Goal: Information Seeking & Learning: Learn about a topic

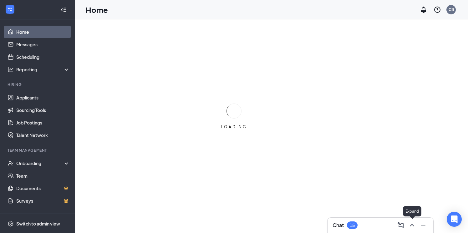
click at [413, 225] on icon "ChevronUp" at bounding box center [411, 225] width 4 height 3
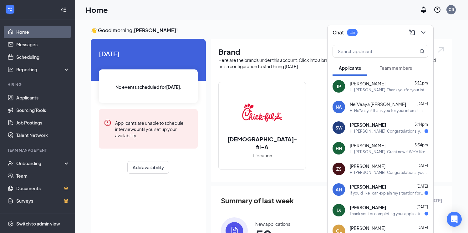
click at [394, 64] on button "Team members" at bounding box center [395, 68] width 45 height 16
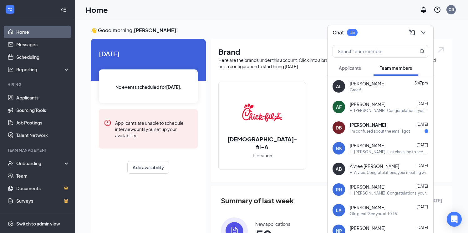
click at [357, 64] on button "Applicants" at bounding box center [349, 68] width 35 height 16
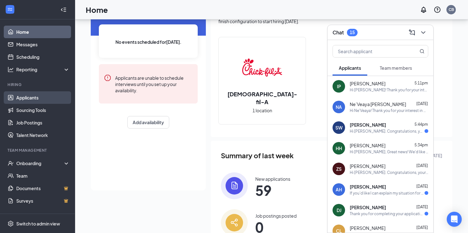
click at [30, 96] on link "Applicants" at bounding box center [42, 97] width 53 height 13
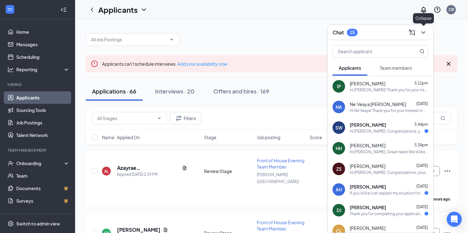
click at [422, 33] on icon "ChevronDown" at bounding box center [423, 33] width 8 height 8
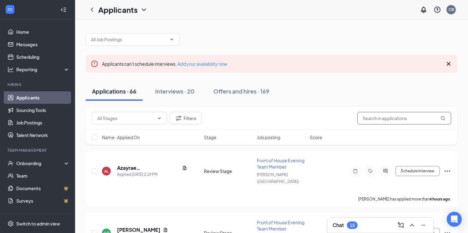
click at [374, 117] on input "text" at bounding box center [404, 118] width 94 height 13
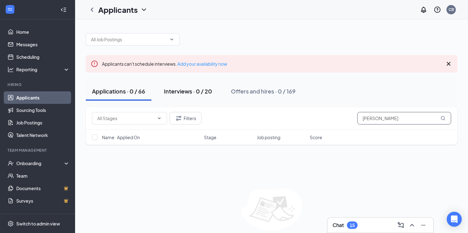
type input "[PERSON_NAME]"
click at [203, 89] on div "Interviews · 0 / 20" at bounding box center [188, 91] width 48 height 8
click at [117, 96] on button "Applications · 0 / 66" at bounding box center [119, 91] width 66 height 19
click at [449, 61] on icon "Cross" at bounding box center [448, 64] width 8 height 8
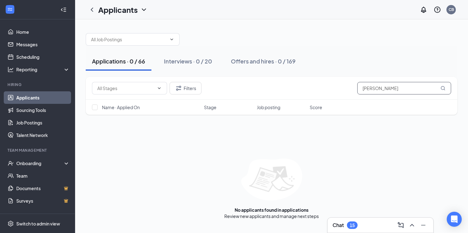
click at [392, 83] on input "[PERSON_NAME]" at bounding box center [404, 88] width 94 height 13
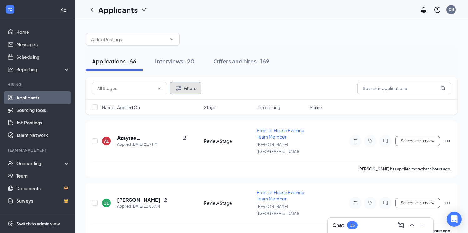
click at [184, 94] on button "Filters" at bounding box center [185, 88] width 32 height 13
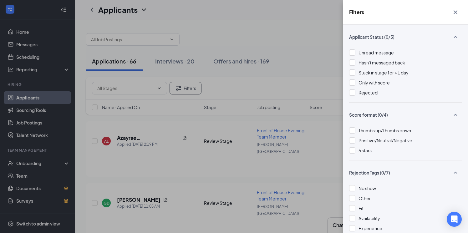
click at [347, 92] on div "Applicant Status (0/5) Unread message Hasn't messaged back Stuck in stage for >…" at bounding box center [405, 129] width 125 height 208
click at [349, 93] on div at bounding box center [352, 92] width 6 height 6
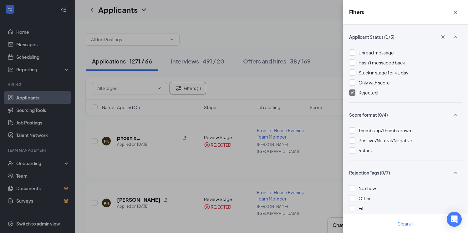
click at [274, 83] on div "Filters Applicant Status (1/5) Unread message Hasn't messaged back Stuck in sta…" at bounding box center [234, 116] width 468 height 233
click at [453, 12] on icon "Cross" at bounding box center [455, 12] width 8 height 8
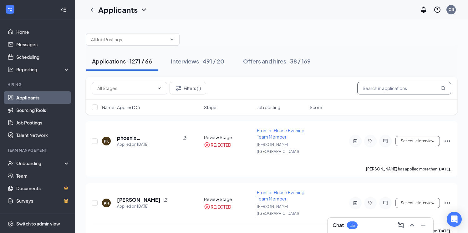
click at [406, 93] on input "text" at bounding box center [404, 88] width 94 height 13
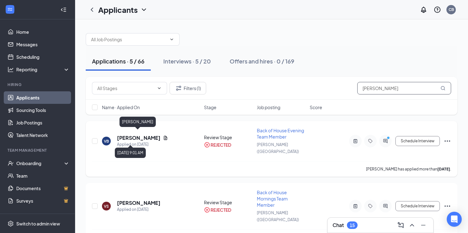
type input "[PERSON_NAME]"
click at [133, 141] on div "Applied on [DATE]" at bounding box center [142, 144] width 51 height 6
click at [135, 134] on h5 "[PERSON_NAME]" at bounding box center [138, 137] width 43 height 7
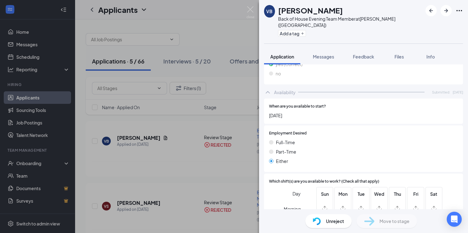
scroll to position [361, 0]
click at [327, 54] on span "Messages" at bounding box center [323, 57] width 21 height 6
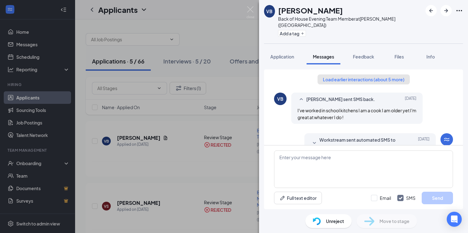
click at [356, 74] on button "Load earlier interactions (about 5 more)" at bounding box center [363, 79] width 92 height 10
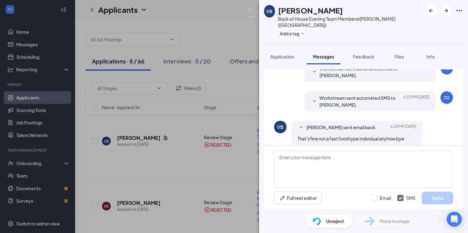
scroll to position [282, 0]
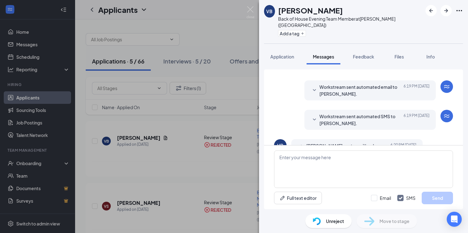
click at [314, 113] on div at bounding box center [314, 120] width 8 height 14
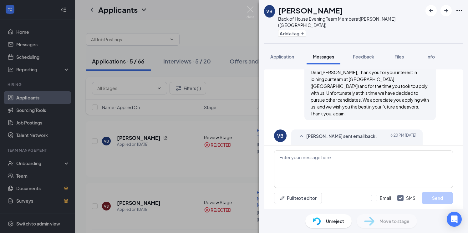
scroll to position [345, 0]
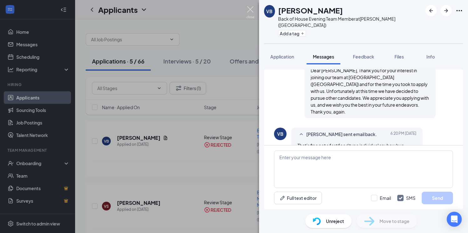
click at [253, 10] on img at bounding box center [250, 12] width 8 height 12
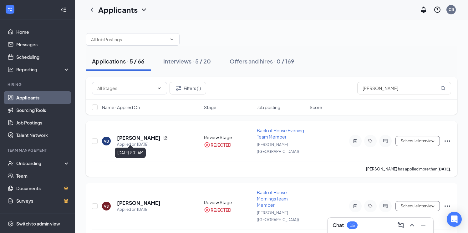
click at [141, 141] on div "Applied on [DATE]" at bounding box center [142, 144] width 51 height 6
click at [141, 134] on h5 "[PERSON_NAME]" at bounding box center [138, 137] width 43 height 7
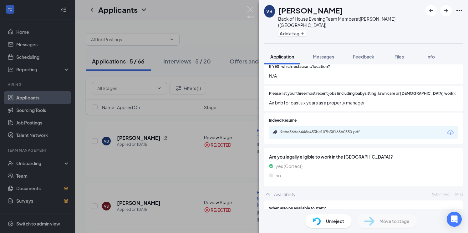
scroll to position [250, 0]
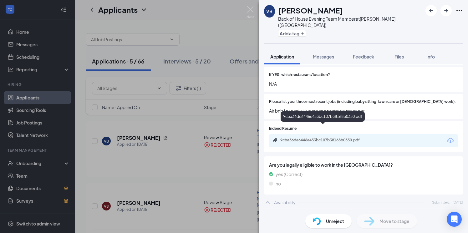
click at [340, 138] on div "9cba36de6446e453bc107b38168b0350.pdf" at bounding box center [324, 140] width 88 height 5
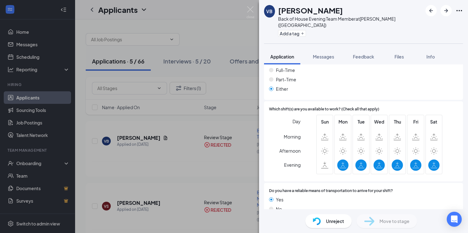
scroll to position [429, 0]
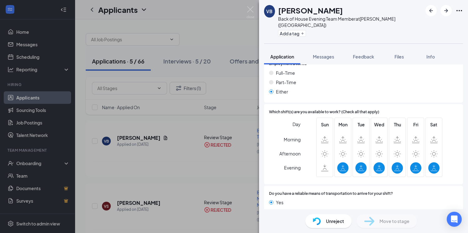
click at [256, 3] on div "VB [PERSON_NAME] Back of House Evening Team Member at [GEOGRAPHIC_DATA] ([GEOGR…" at bounding box center [234, 116] width 468 height 233
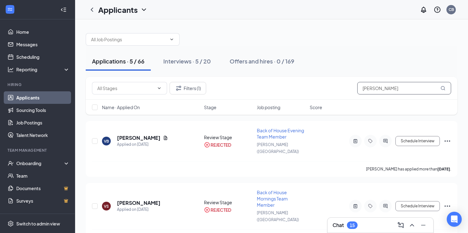
click at [413, 87] on input "[PERSON_NAME]" at bounding box center [404, 88] width 94 height 13
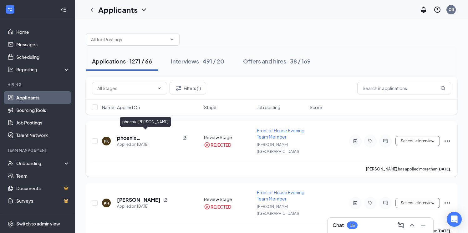
click at [145, 134] on h5 "phoenix [PERSON_NAME]" at bounding box center [148, 137] width 63 height 7
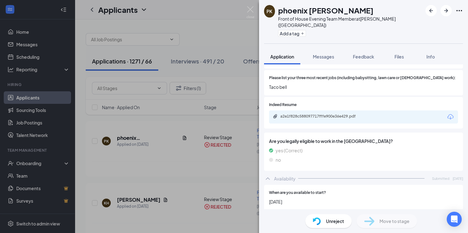
scroll to position [293, 0]
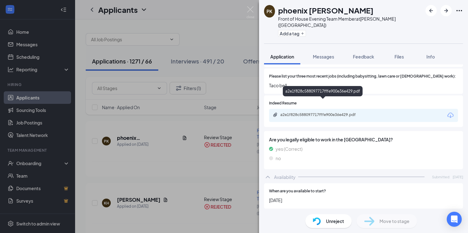
click at [335, 98] on div "a2e1f828c588097717fffe900e36e429.pdf" at bounding box center [323, 92] width 80 height 13
click at [335, 112] on div "a2e1f828c588097717fffe900e36e429.pdf" at bounding box center [324, 114] width 88 height 5
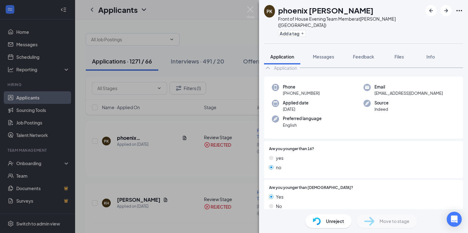
scroll to position [0, 0]
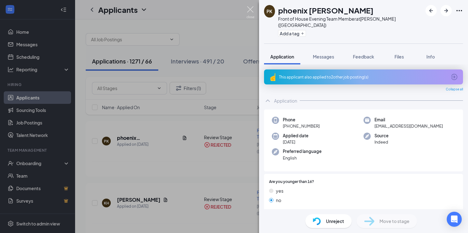
click at [247, 12] on img at bounding box center [250, 12] width 8 height 12
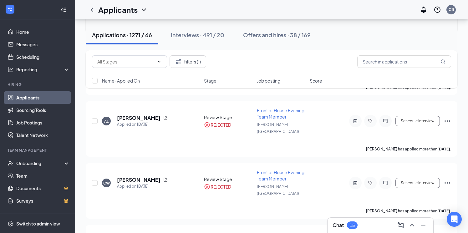
scroll to position [142, 0]
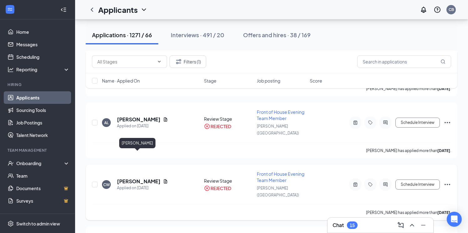
click at [138, 185] on div "Applied on [DATE]" at bounding box center [142, 188] width 51 height 6
click at [138, 178] on h5 "[PERSON_NAME]" at bounding box center [138, 181] width 43 height 7
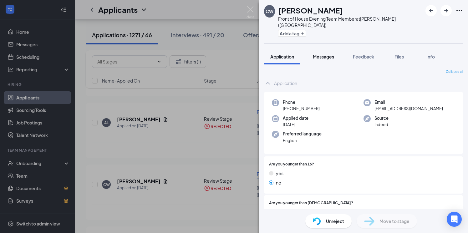
click at [321, 54] on button "Messages" at bounding box center [323, 57] width 34 height 16
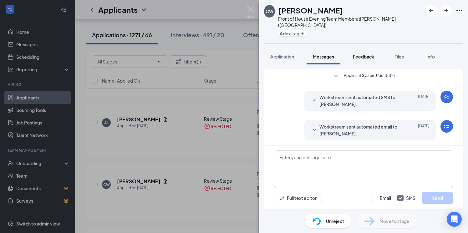
scroll to position [180, 0]
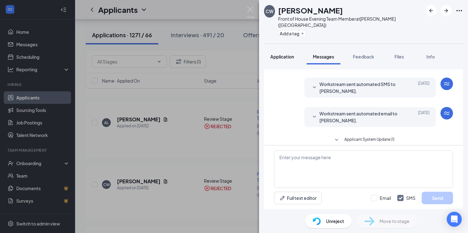
click at [287, 55] on button "Application" at bounding box center [282, 57] width 36 height 16
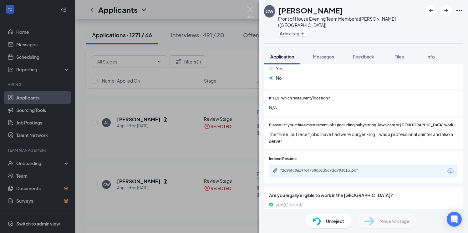
scroll to position [229, 0]
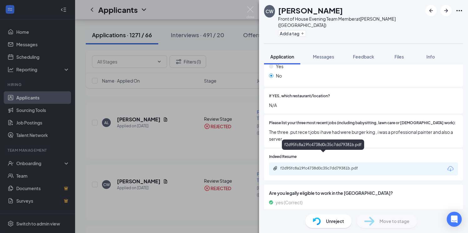
click at [312, 166] on div "f2d95fc8a19fc4738d0c35c7dd79381b.pdf" at bounding box center [324, 168] width 88 height 5
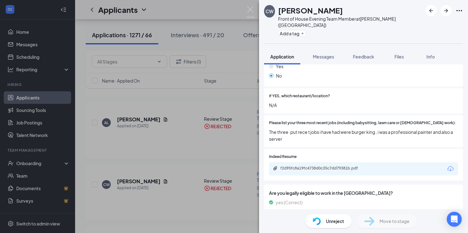
click at [211, 126] on div "CW [PERSON_NAME] Front of House Evening Team Member at [GEOGRAPHIC_DATA] ([GEOG…" at bounding box center [234, 116] width 468 height 233
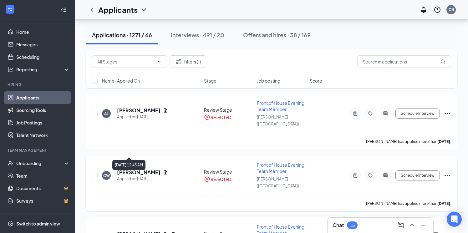
scroll to position [154, 0]
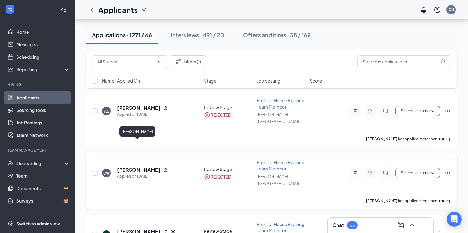
click at [135, 166] on h5 "[PERSON_NAME]" at bounding box center [138, 169] width 43 height 7
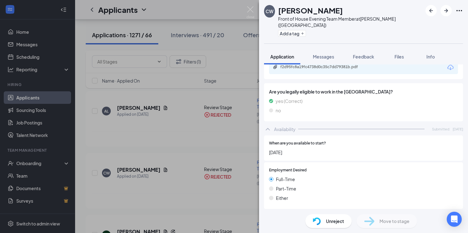
scroll to position [263, 0]
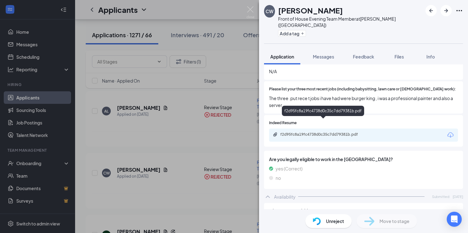
click at [326, 132] on div "f2d95fc8a19fc4738d0c35c7dd79381b.pdf" at bounding box center [324, 134] width 88 height 5
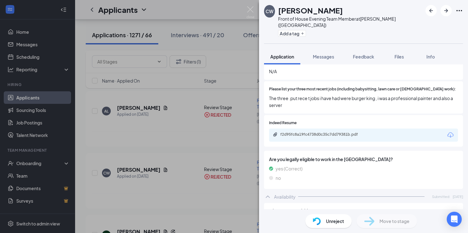
click at [242, 185] on div "CW [PERSON_NAME] Front of House Evening Team Member at [GEOGRAPHIC_DATA] ([GEOG…" at bounding box center [234, 116] width 468 height 233
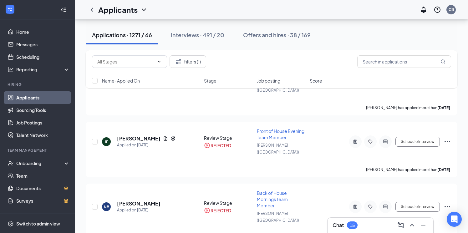
scroll to position [253, 0]
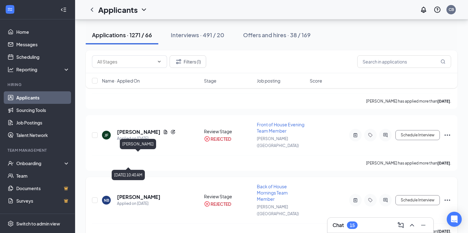
click at [148, 193] on h5 "[PERSON_NAME]" at bounding box center [138, 196] width 43 height 7
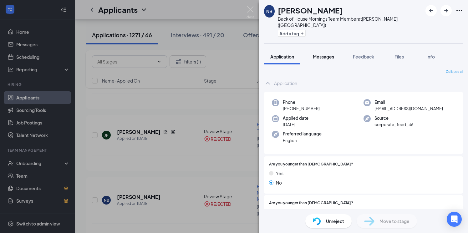
click at [324, 53] on div "Messages" at bounding box center [323, 56] width 21 height 6
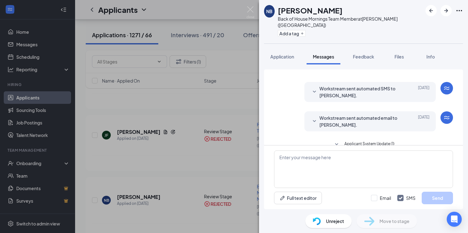
scroll to position [138, 0]
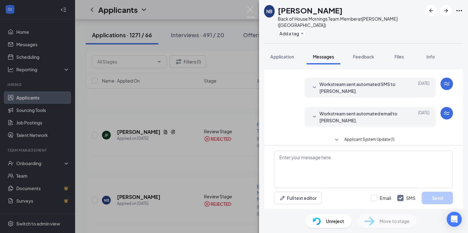
click at [317, 113] on icon "SmallChevronDown" at bounding box center [314, 117] width 8 height 8
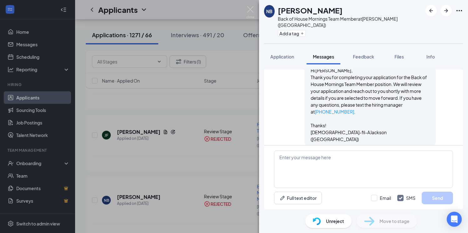
scroll to position [210, 0]
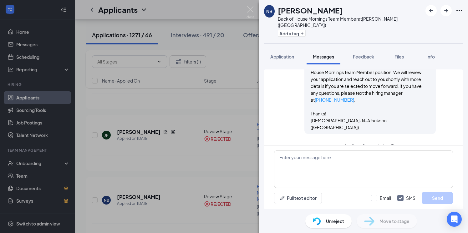
click at [288, 109] on div "Workstream sent automated email to [PERSON_NAME]. [DATE] Hi [PERSON_NAME], Than…" at bounding box center [363, 85] width 179 height 103
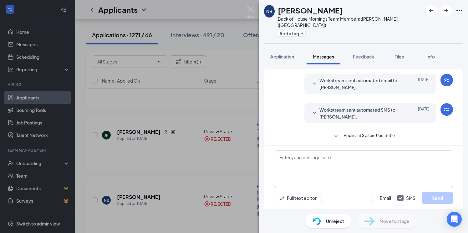
scroll to position [61, 0]
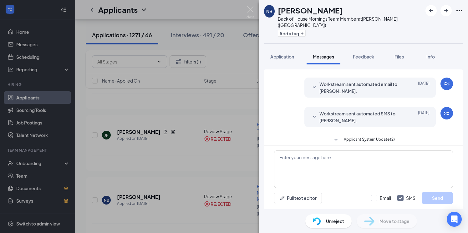
click at [310, 110] on div "Workstream sent automated SMS to [PERSON_NAME]. [DATE] HiNatasha, thank you for…" at bounding box center [369, 117] width 131 height 20
click at [314, 113] on icon "SmallChevronDown" at bounding box center [314, 117] width 8 height 8
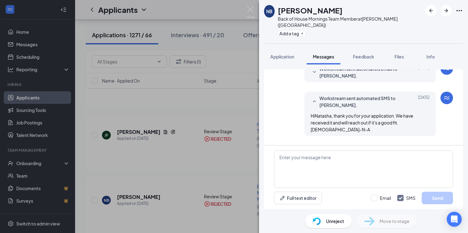
scroll to position [76, 0]
click at [253, 12] on img at bounding box center [250, 12] width 8 height 12
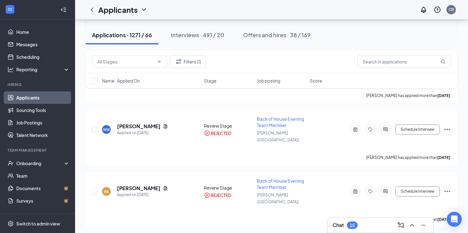
scroll to position [453, 0]
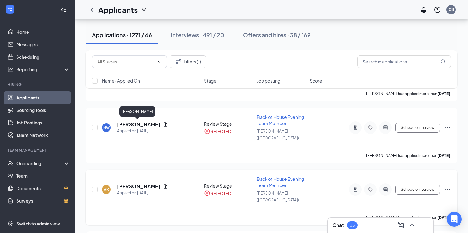
click at [132, 183] on h5 "[PERSON_NAME]" at bounding box center [138, 186] width 43 height 7
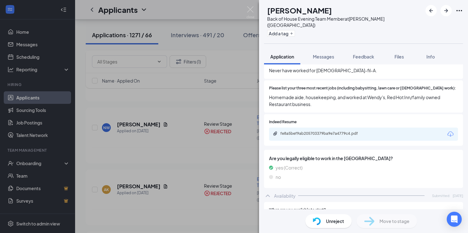
scroll to position [257, 0]
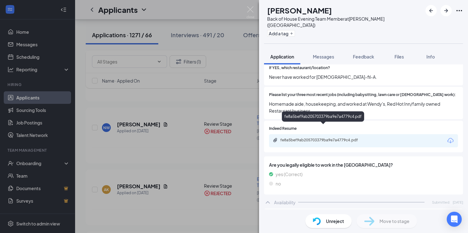
click at [337, 123] on div "fe8a5bef9ab205703379ba9e7a4779c4.pdf" at bounding box center [323, 117] width 82 height 13
click at [311, 138] on div "fe8a5bef9ab205703379ba9e7a4779c4.pdf" at bounding box center [324, 140] width 88 height 5
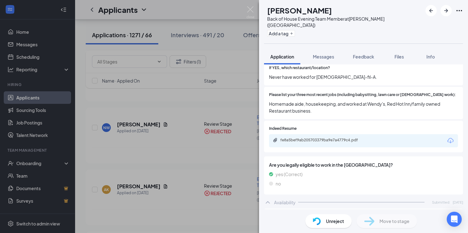
click at [235, 104] on div "AK [PERSON_NAME] Back of House Evening Team Member at [GEOGRAPHIC_DATA] ([GEOGR…" at bounding box center [234, 116] width 468 height 233
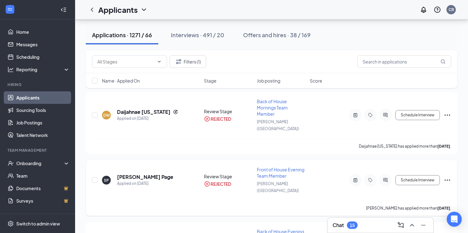
scroll to position [595, 0]
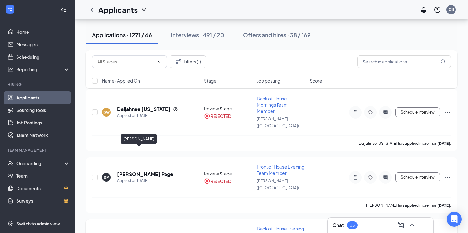
click at [157, 233] on h5 "[PERSON_NAME]" at bounding box center [138, 236] width 43 height 7
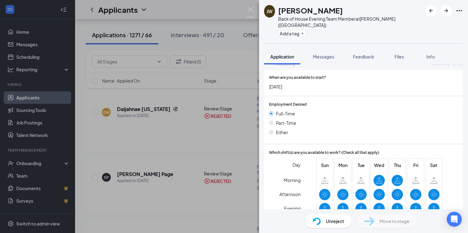
scroll to position [403, 0]
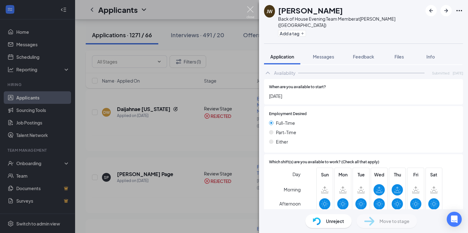
click at [252, 12] on img at bounding box center [250, 12] width 8 height 12
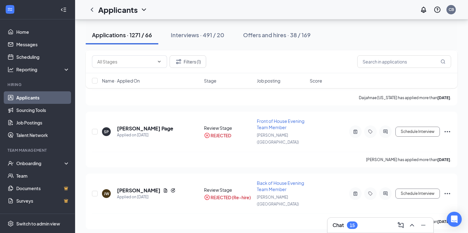
scroll to position [642, 0]
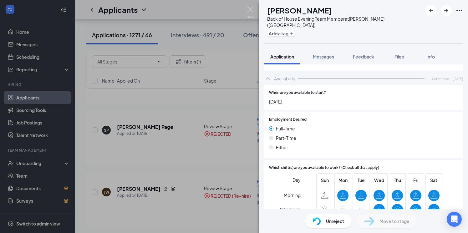
scroll to position [398, 0]
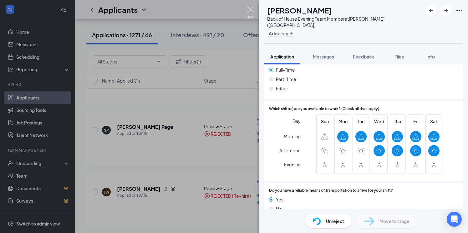
click at [252, 8] on img at bounding box center [250, 12] width 8 height 12
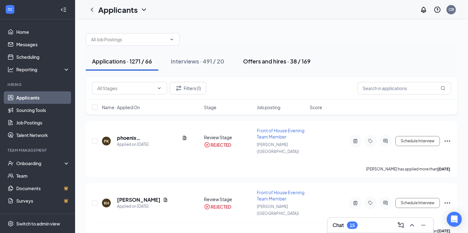
click at [277, 66] on button "Offers and hires · 38 / 169" at bounding box center [277, 61] width 80 height 19
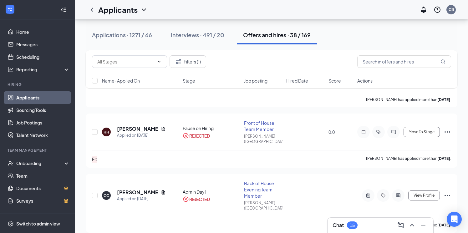
scroll to position [1579, 0]
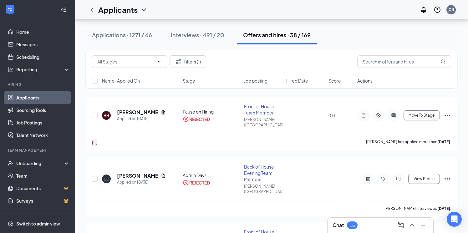
click at [54, 99] on link "Applicants" at bounding box center [42, 97] width 53 height 13
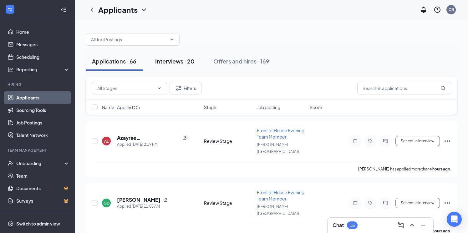
click at [191, 61] on div "Interviews · 20" at bounding box center [174, 61] width 39 height 8
